Goal: Check status: Check status

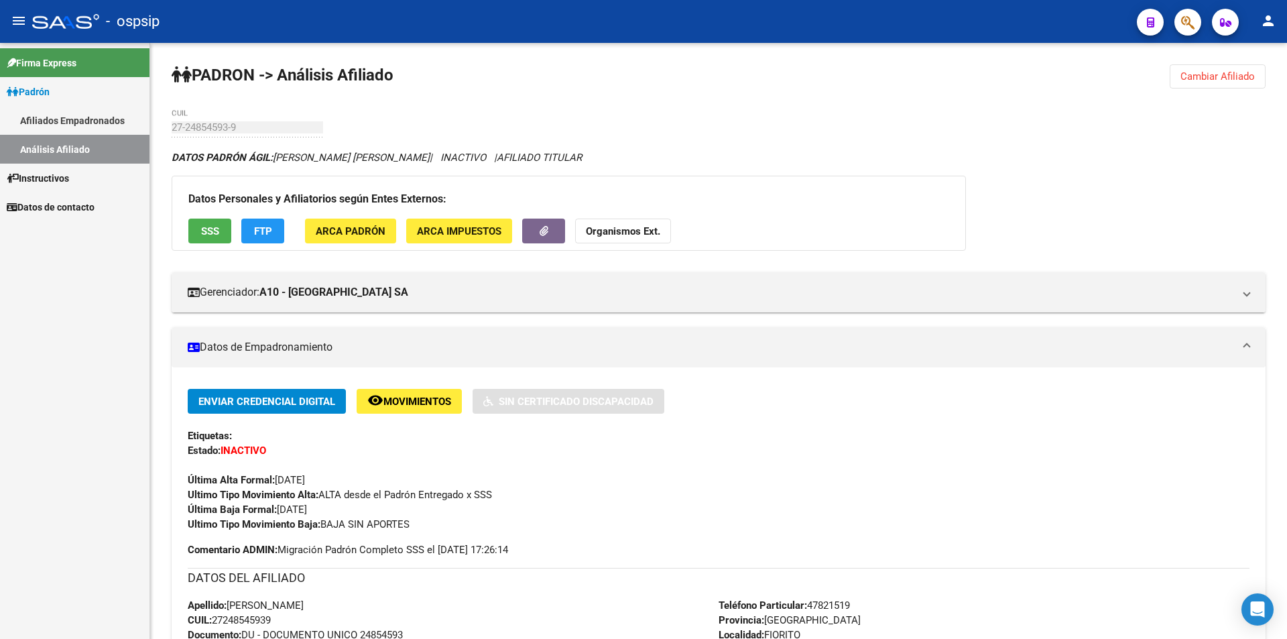
scroll to position [267, 0]
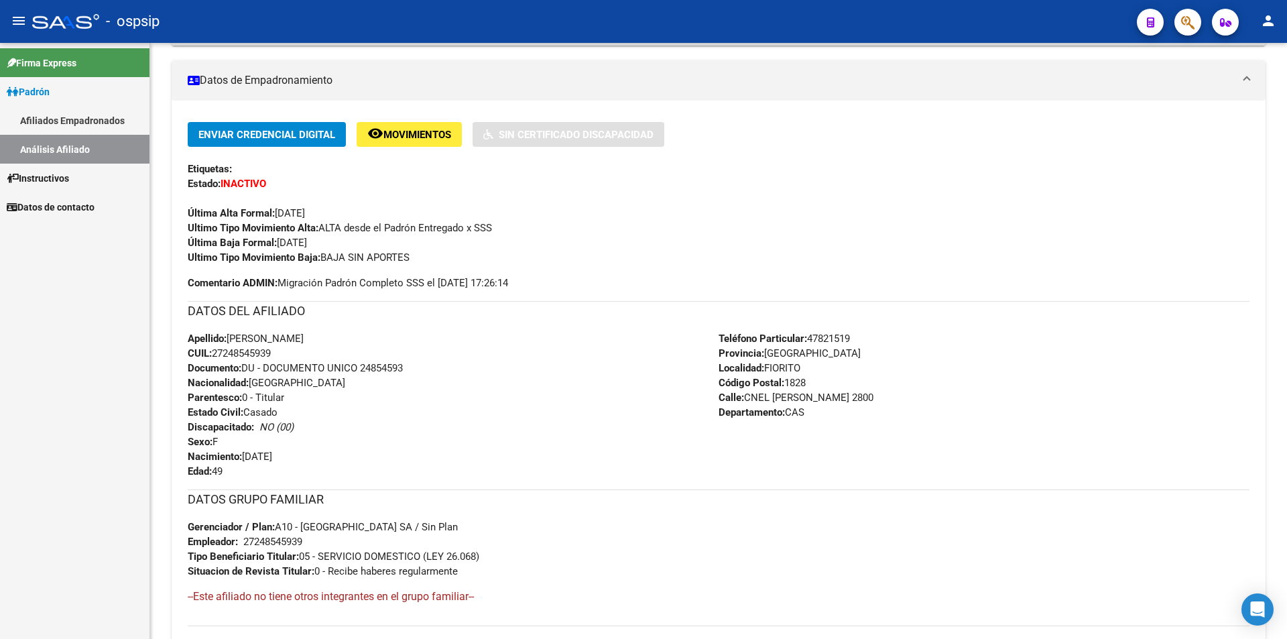
click at [82, 114] on link "Afiliados Empadronados" at bounding box center [74, 120] width 149 height 29
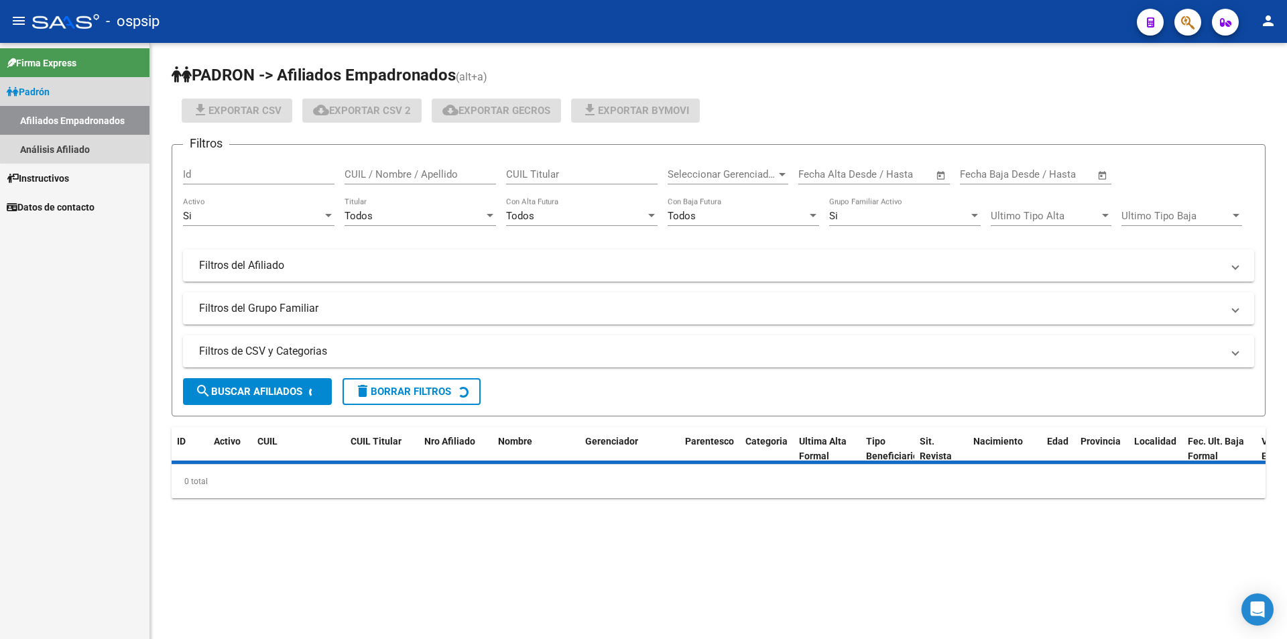
click at [83, 170] on link "Instructivos" at bounding box center [74, 178] width 149 height 29
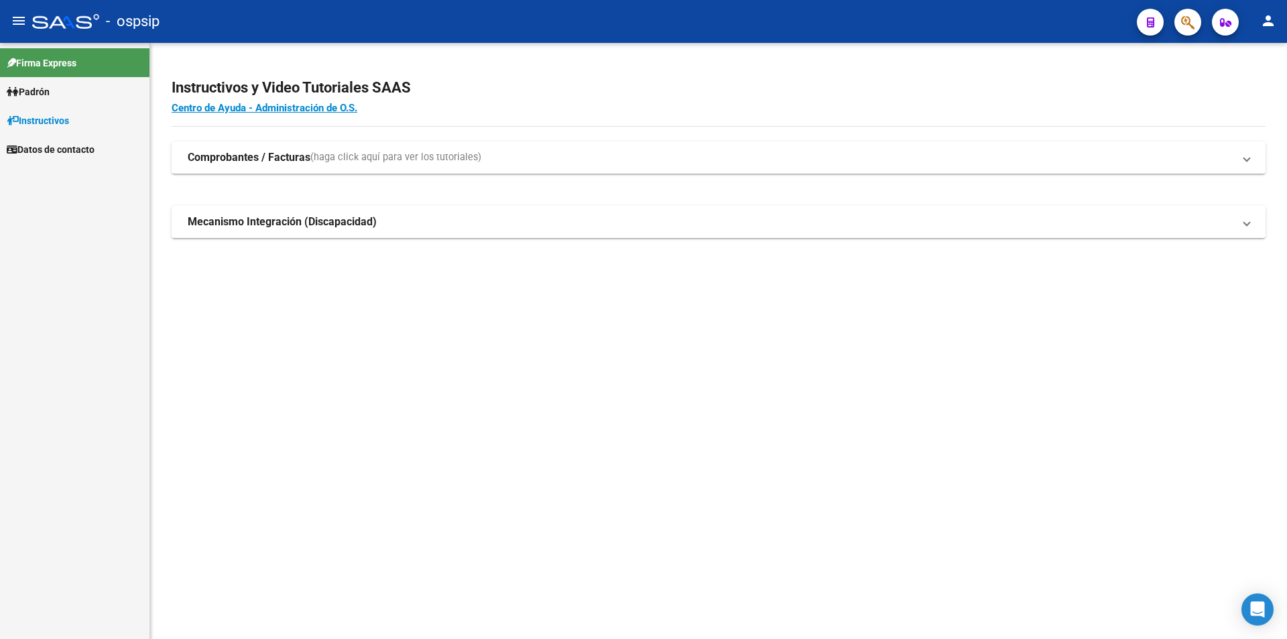
click at [82, 150] on mat-nav-list "Firma Express Padrón Afiliados Empadronados Análisis Afiliado Instructivos Dato…" at bounding box center [74, 103] width 149 height 121
click at [81, 118] on link "Instructivos" at bounding box center [74, 120] width 149 height 29
click at [72, 96] on link "Padrón" at bounding box center [74, 91] width 149 height 29
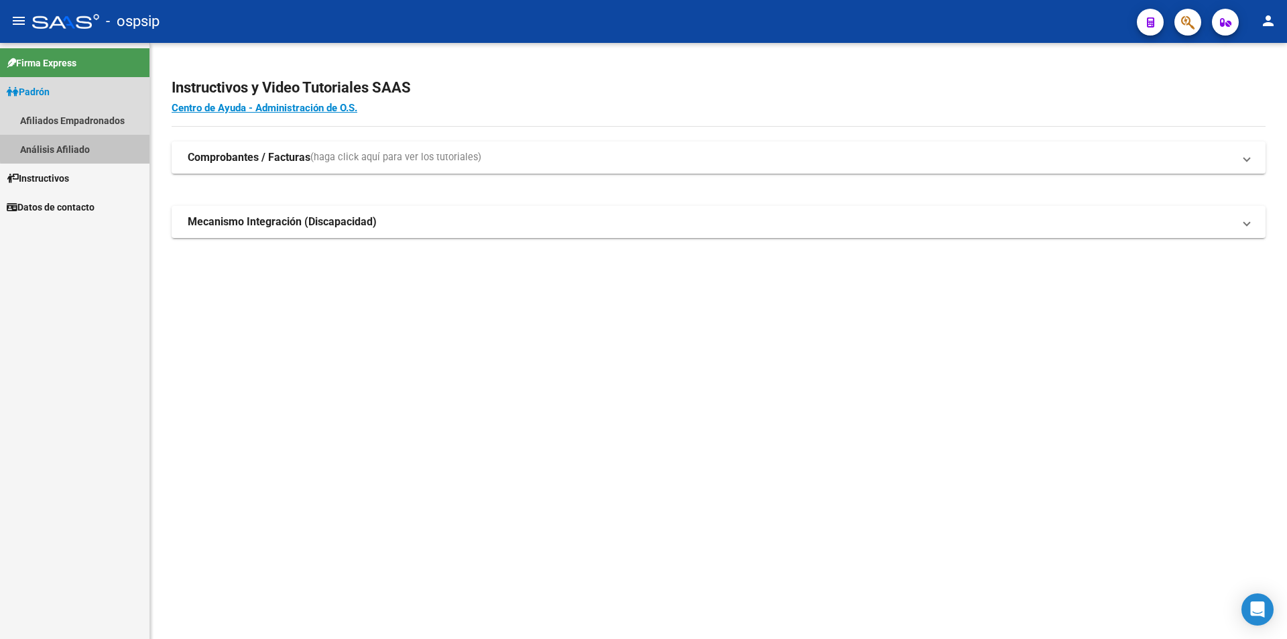
click at [96, 146] on link "Análisis Afiliado" at bounding box center [74, 149] width 149 height 29
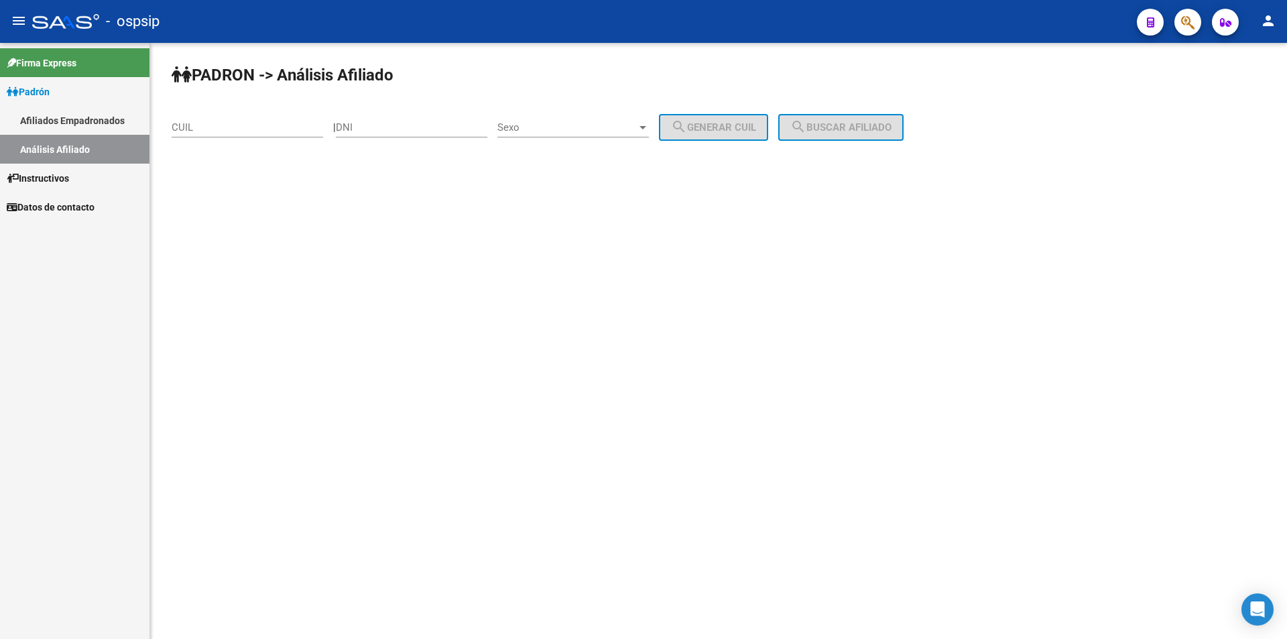
click at [405, 119] on div "DNI" at bounding box center [411, 123] width 151 height 29
click at [399, 131] on input "DNI" at bounding box center [411, 127] width 151 height 12
paste input "27149712"
type input "27149712"
click at [704, 151] on div "PADRON -> Análisis Afiliado CUIL | 27149712 DNI Sexo Sexo search Generar CUIL s…" at bounding box center [718, 113] width 1136 height 141
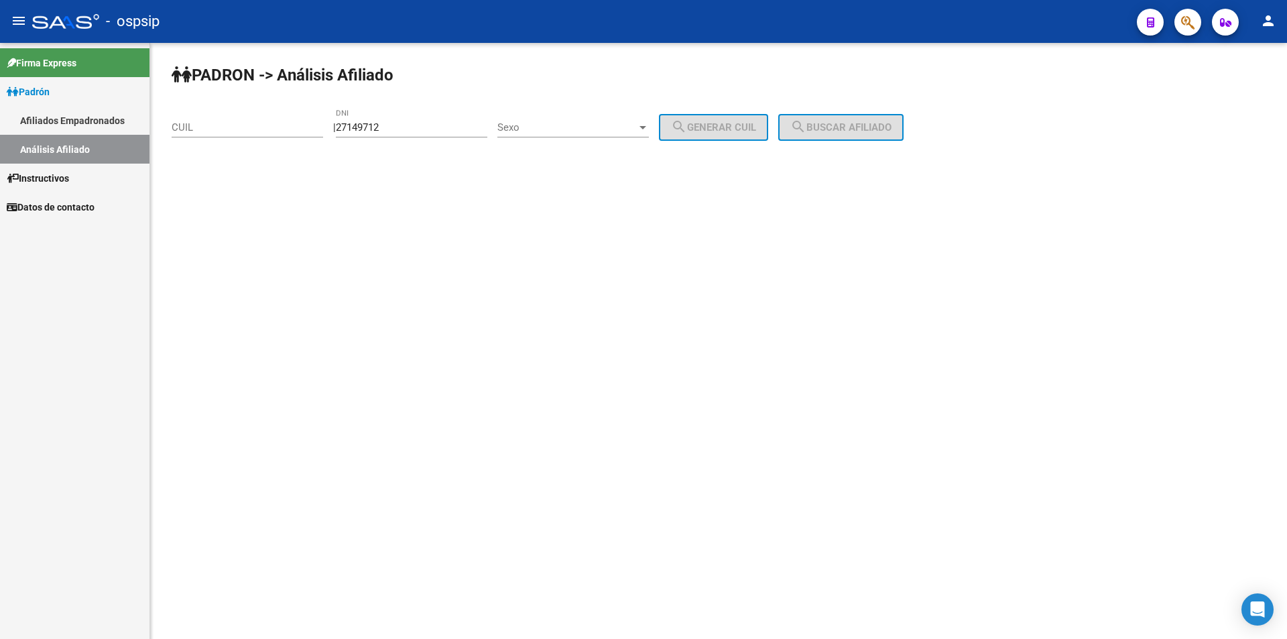
click at [539, 138] on div "Sexo Sexo" at bounding box center [572, 130] width 151 height 42
click at [548, 129] on span "Sexo" at bounding box center [566, 127] width 139 height 12
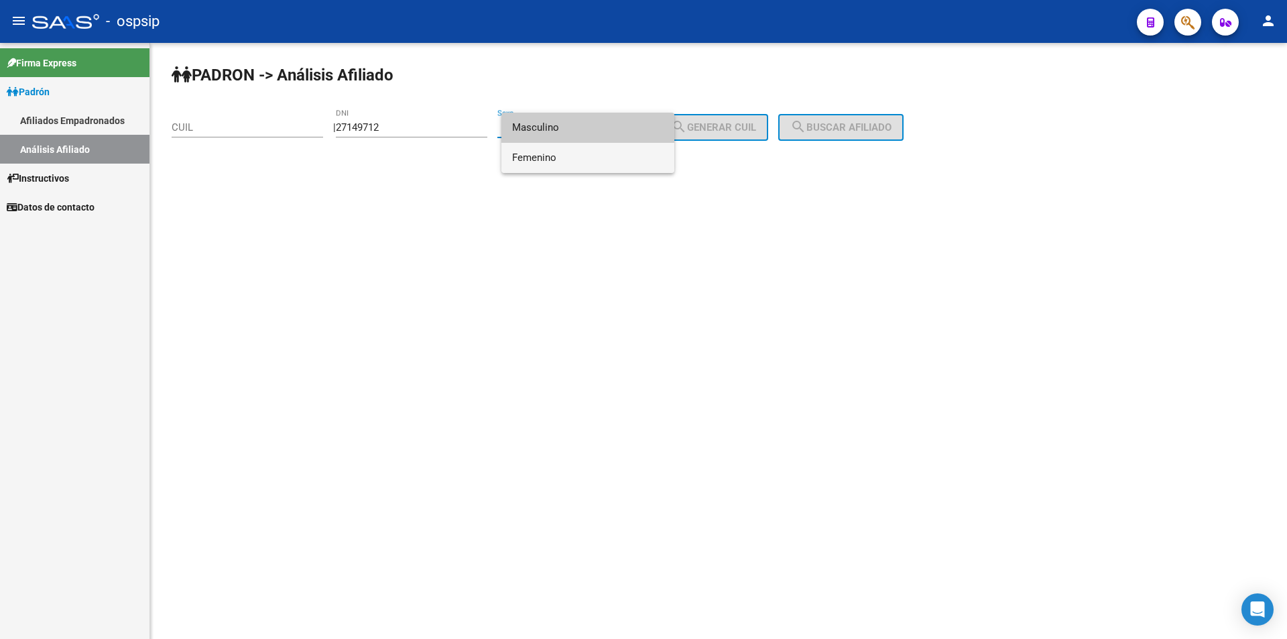
click at [558, 159] on span "Femenino" at bounding box center [587, 158] width 151 height 30
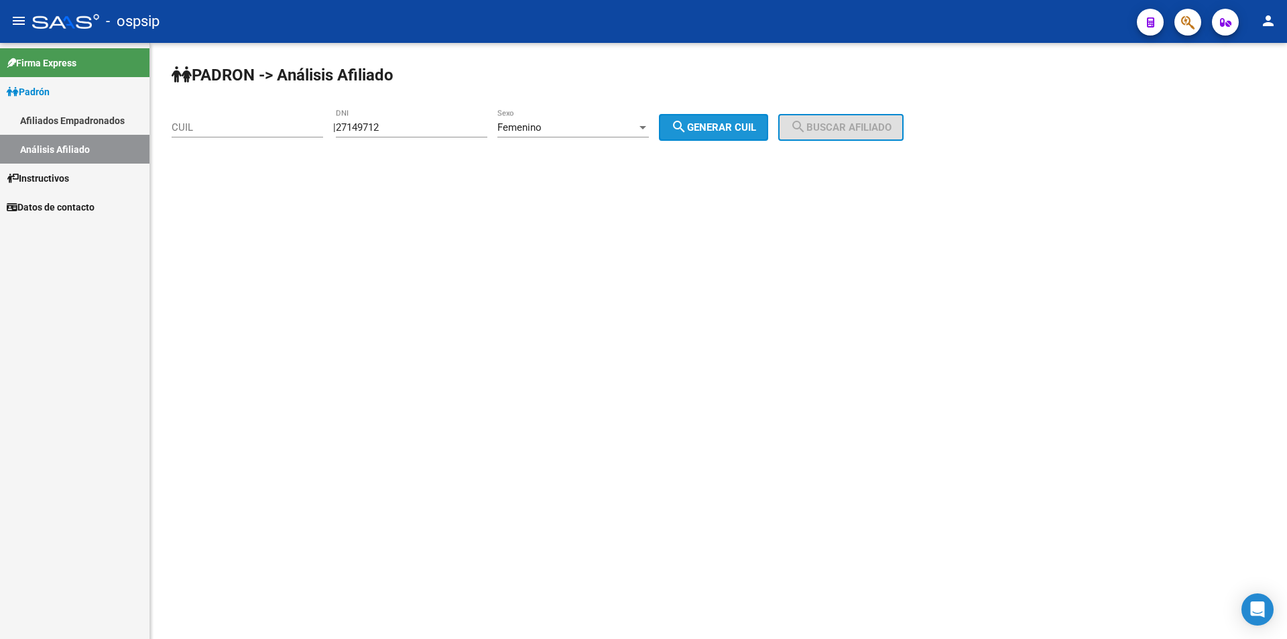
click at [687, 130] on mat-icon "search" at bounding box center [679, 127] width 16 height 16
type input "27-27149712-7"
click at [929, 108] on div "PADRON -> Análisis Afiliado 27-27149712-7 CUIL | 27149712 DNI Femenino Sexo sea…" at bounding box center [718, 113] width 1136 height 141
click at [806, 133] on mat-icon "search" at bounding box center [798, 127] width 16 height 16
